Goal: Use online tool/utility: Utilize a website feature to perform a specific function

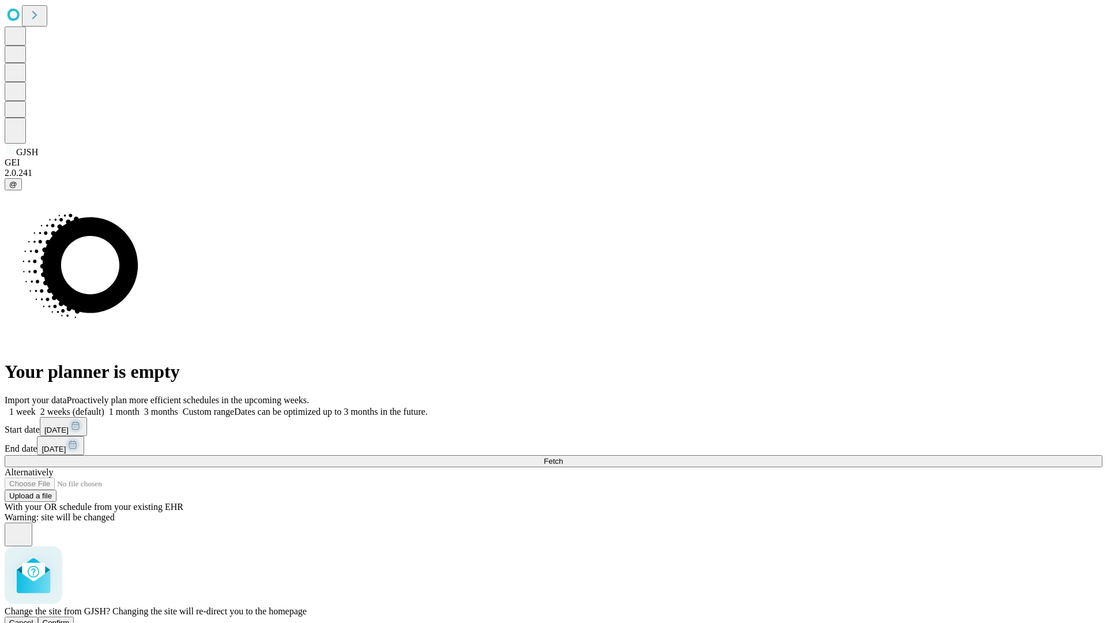
click at [70, 618] on span "Confirm" at bounding box center [56, 622] width 27 height 9
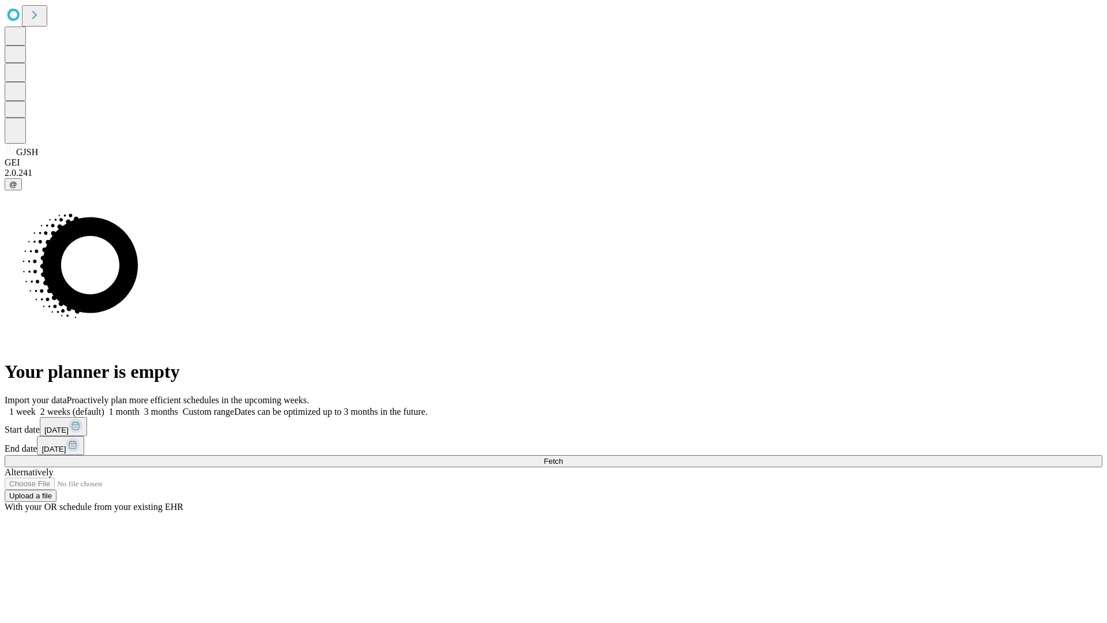
click at [140, 406] on label "1 month" at bounding box center [121, 411] width 35 height 10
click at [563, 457] on span "Fetch" at bounding box center [553, 461] width 19 height 9
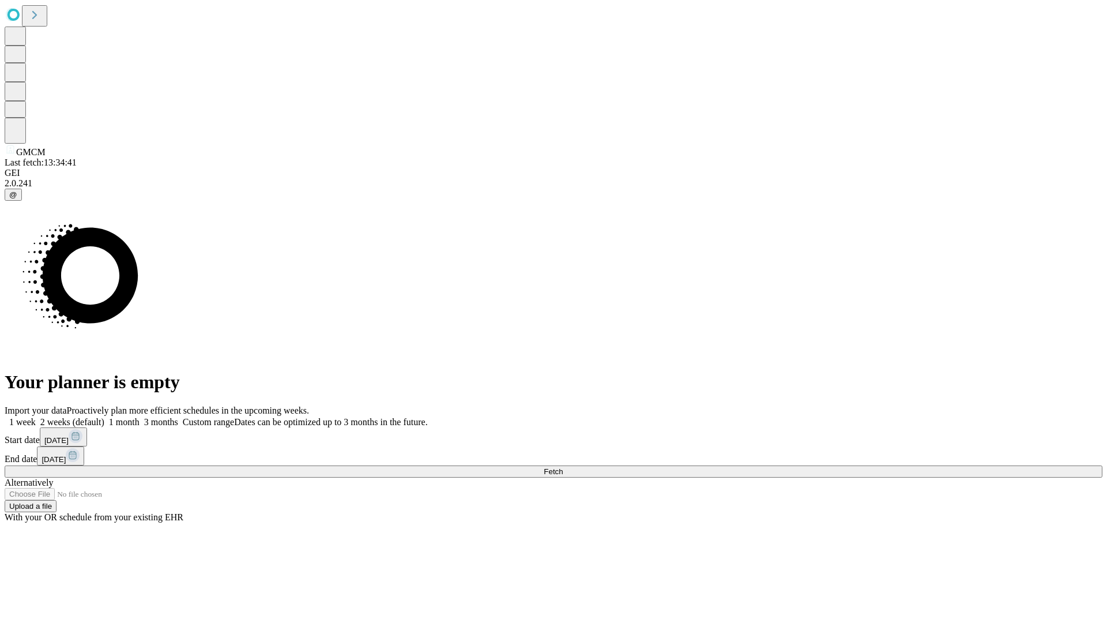
click at [140, 417] on label "1 month" at bounding box center [121, 422] width 35 height 10
click at [563, 467] on span "Fetch" at bounding box center [553, 471] width 19 height 9
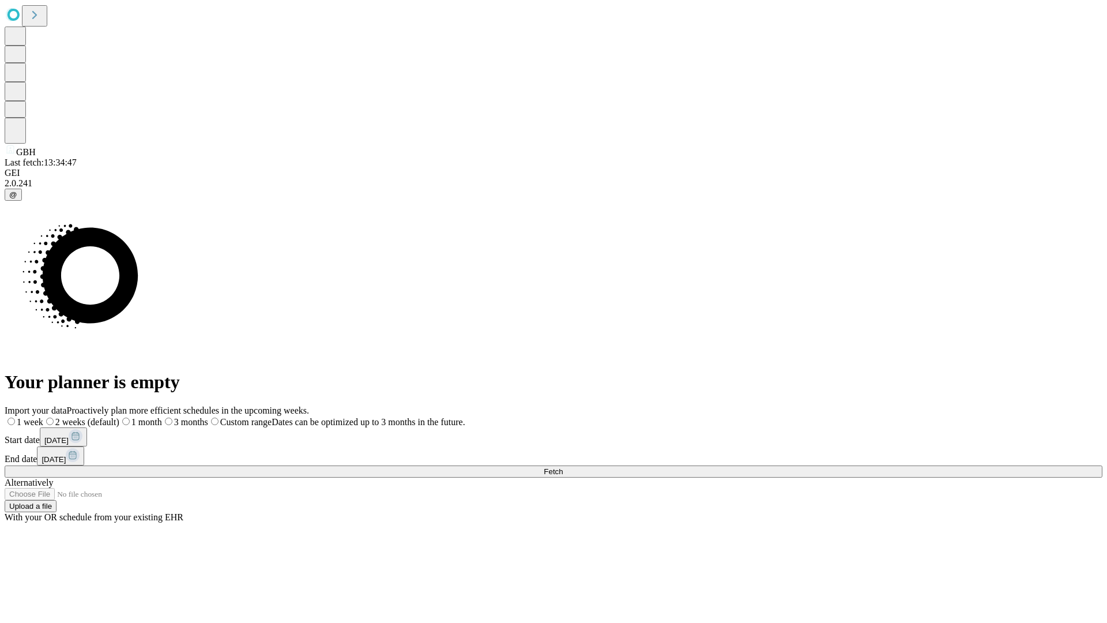
click at [563, 467] on span "Fetch" at bounding box center [553, 471] width 19 height 9
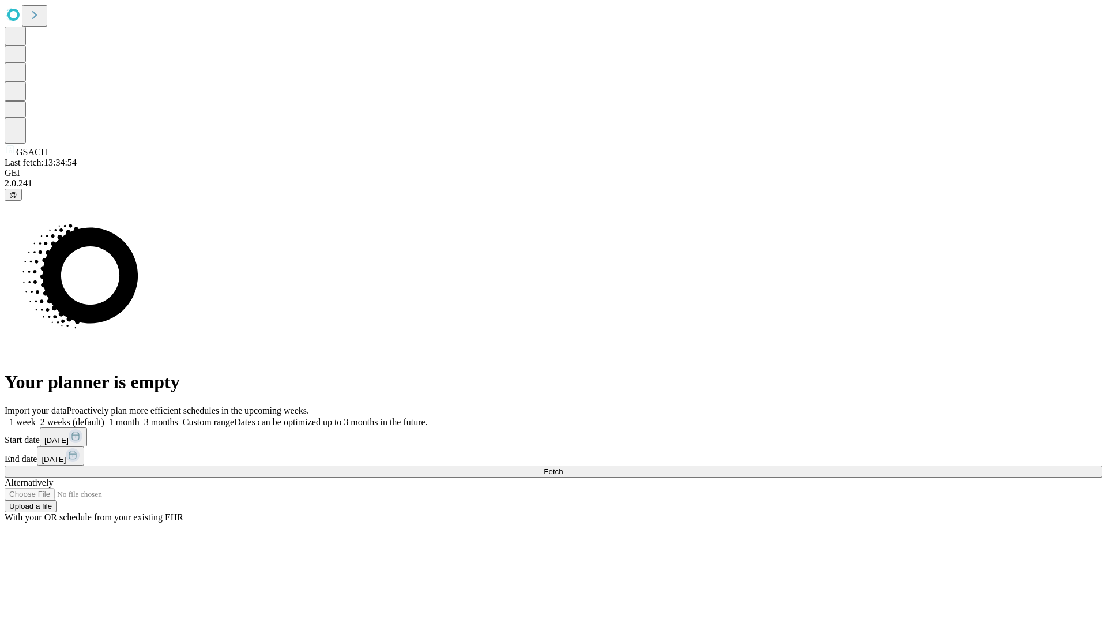
click at [140, 417] on label "1 month" at bounding box center [121, 422] width 35 height 10
click at [563, 467] on span "Fetch" at bounding box center [553, 471] width 19 height 9
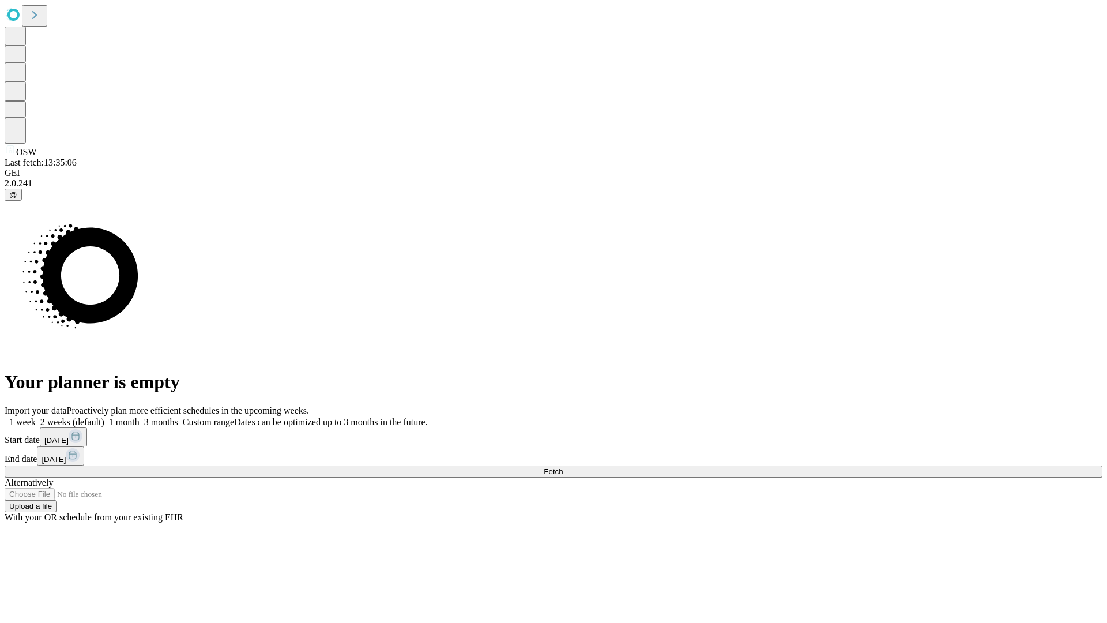
click at [140, 417] on label "1 month" at bounding box center [121, 422] width 35 height 10
click at [563, 467] on span "Fetch" at bounding box center [553, 471] width 19 height 9
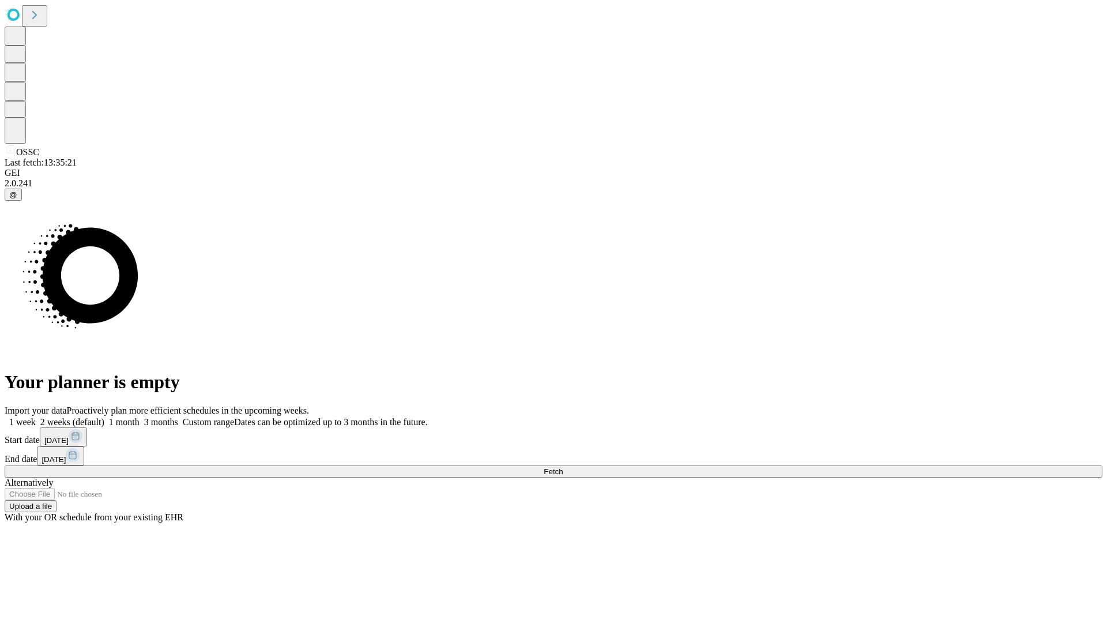
click at [140, 417] on label "1 month" at bounding box center [121, 422] width 35 height 10
click at [563, 467] on span "Fetch" at bounding box center [553, 471] width 19 height 9
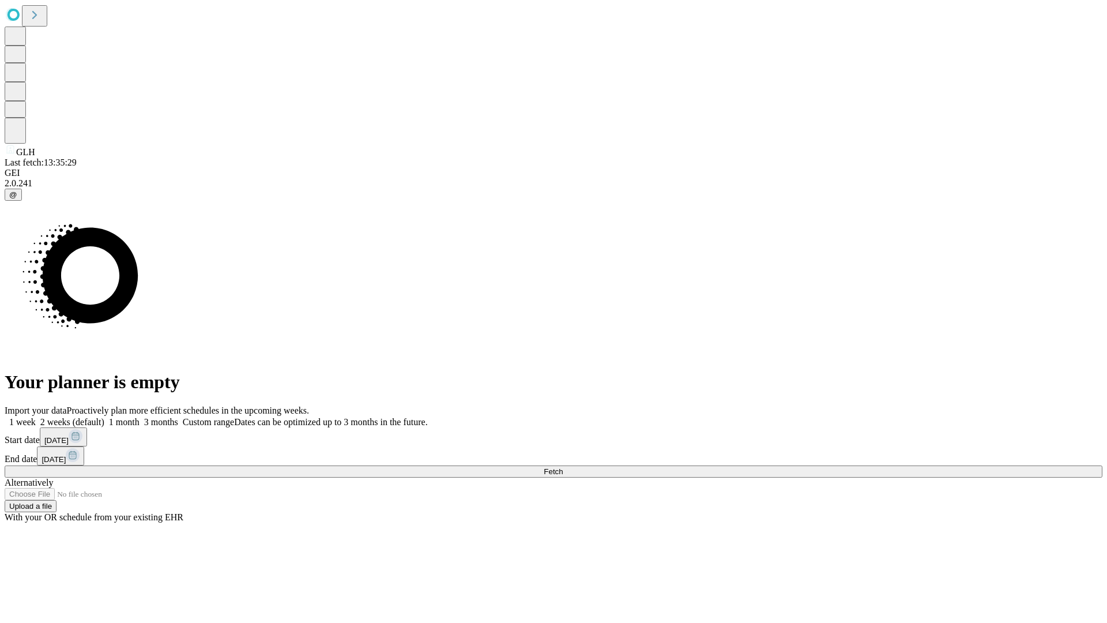
click at [140, 417] on label "1 month" at bounding box center [121, 422] width 35 height 10
click at [563, 467] on span "Fetch" at bounding box center [553, 471] width 19 height 9
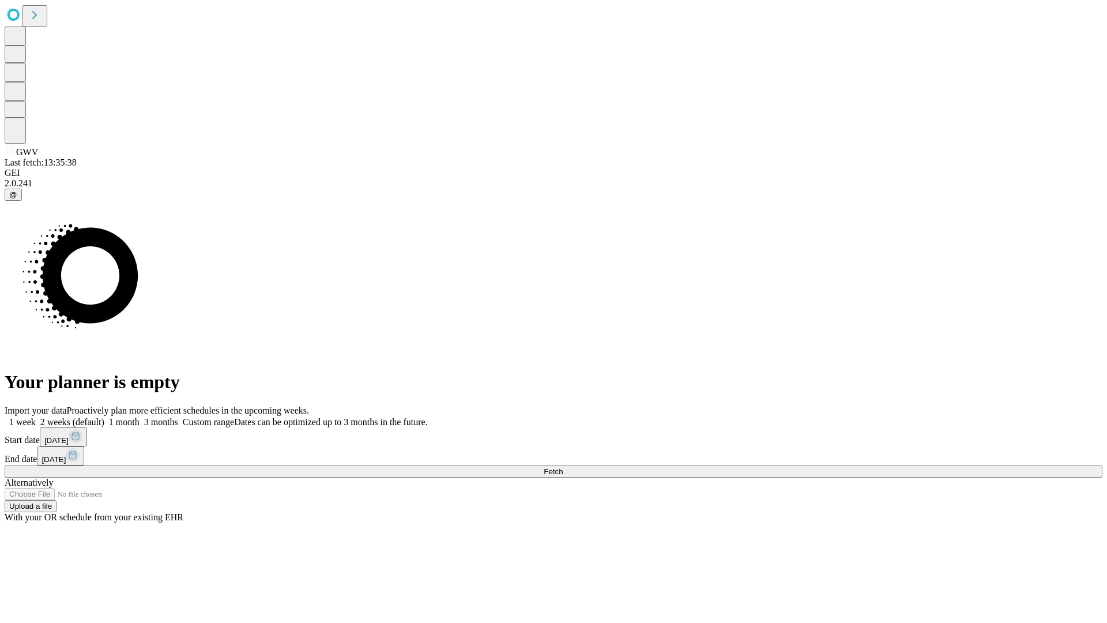
click at [140, 417] on label "1 month" at bounding box center [121, 422] width 35 height 10
click at [563, 467] on span "Fetch" at bounding box center [553, 471] width 19 height 9
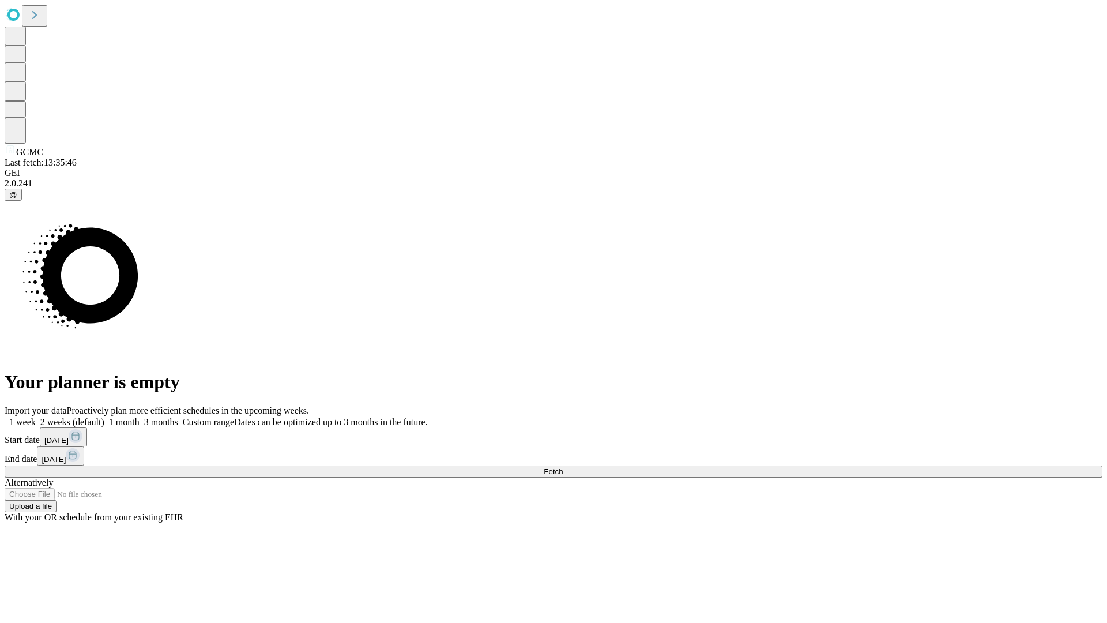
click at [563, 467] on span "Fetch" at bounding box center [553, 471] width 19 height 9
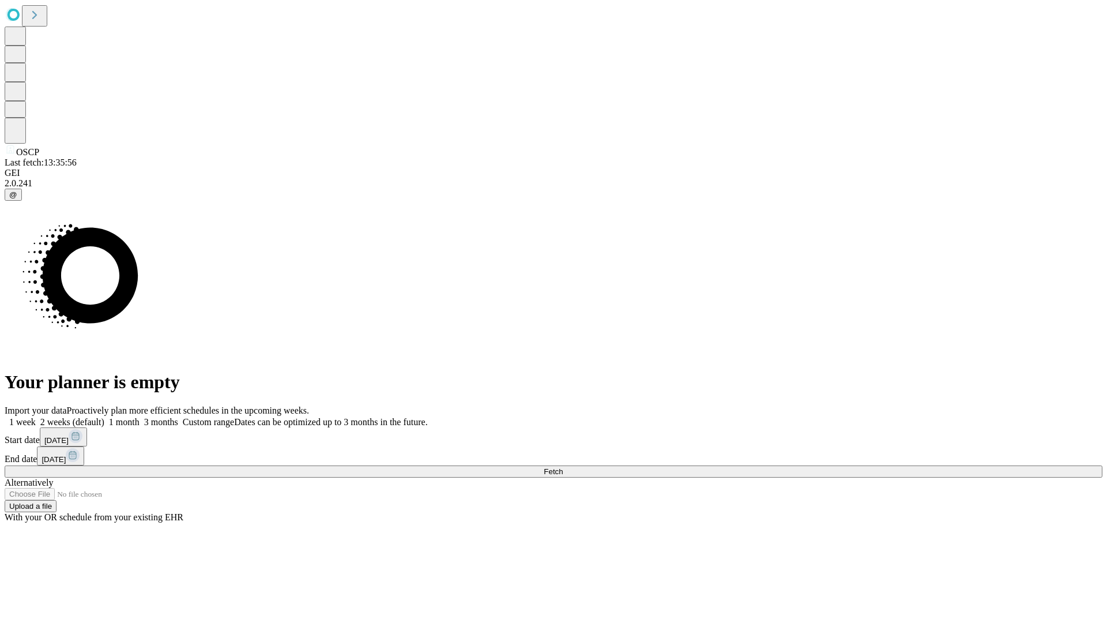
click at [140, 417] on label "1 month" at bounding box center [121, 422] width 35 height 10
click at [563, 467] on span "Fetch" at bounding box center [553, 471] width 19 height 9
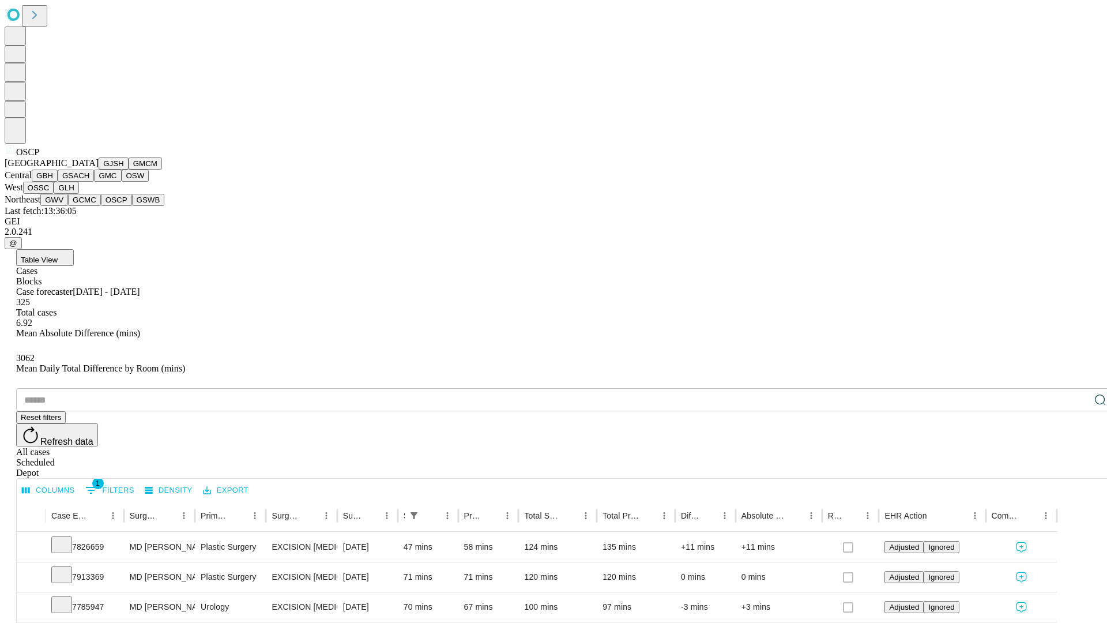
click at [132, 206] on button "GSWB" at bounding box center [148, 200] width 33 height 12
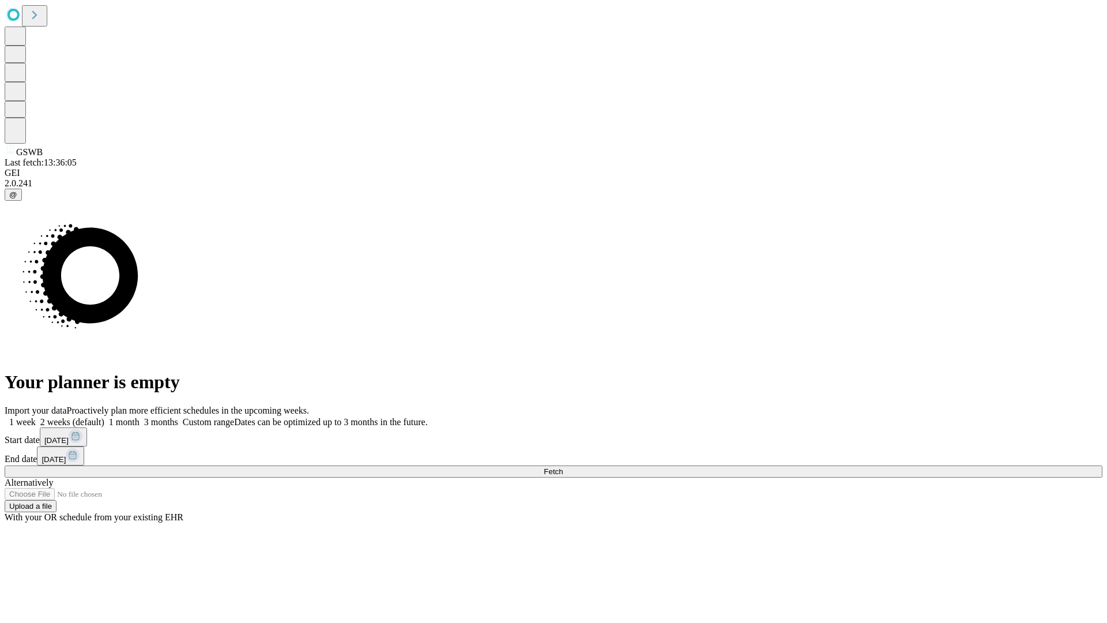
click at [140, 417] on label "1 month" at bounding box center [121, 422] width 35 height 10
click at [563, 467] on span "Fetch" at bounding box center [553, 471] width 19 height 9
